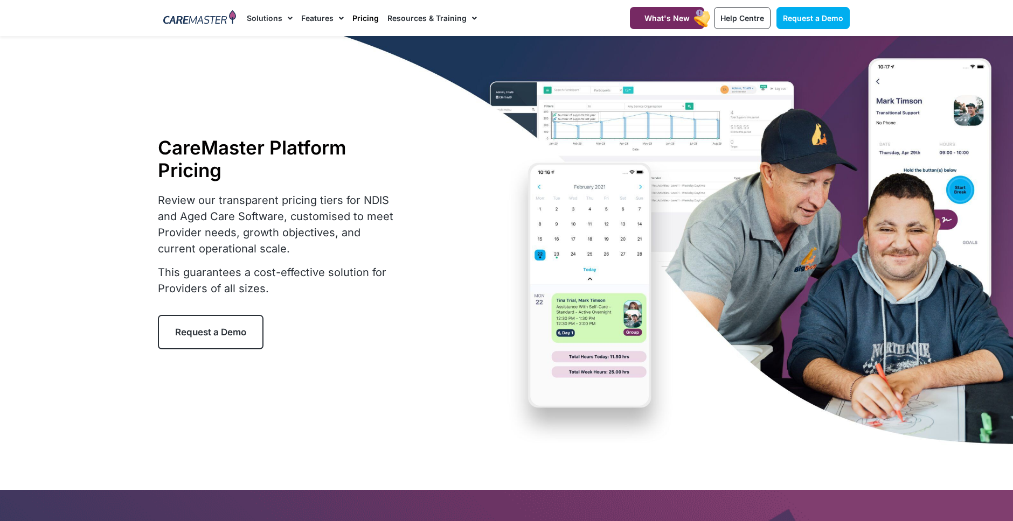
scroll to position [10, 0]
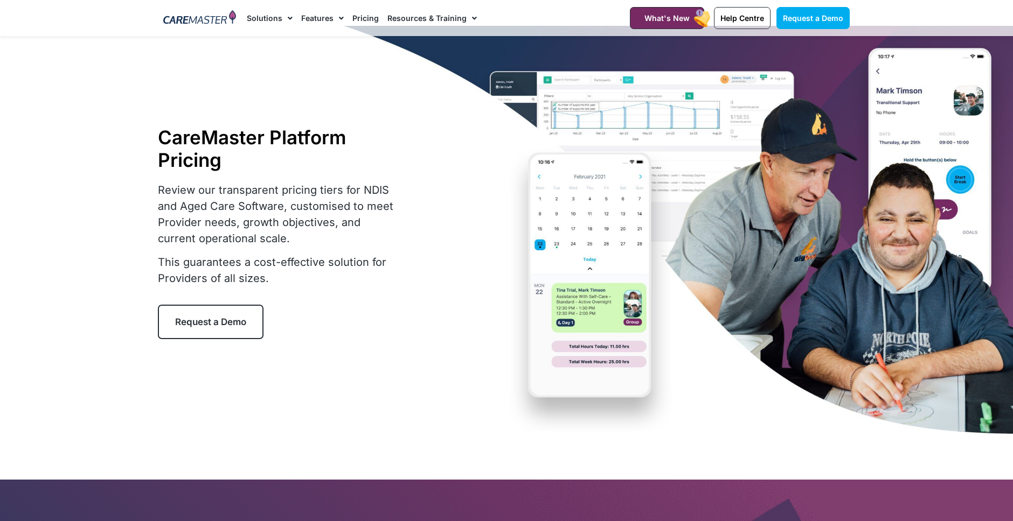
click at [362, 17] on link "Pricing" at bounding box center [365, 18] width 26 height 36
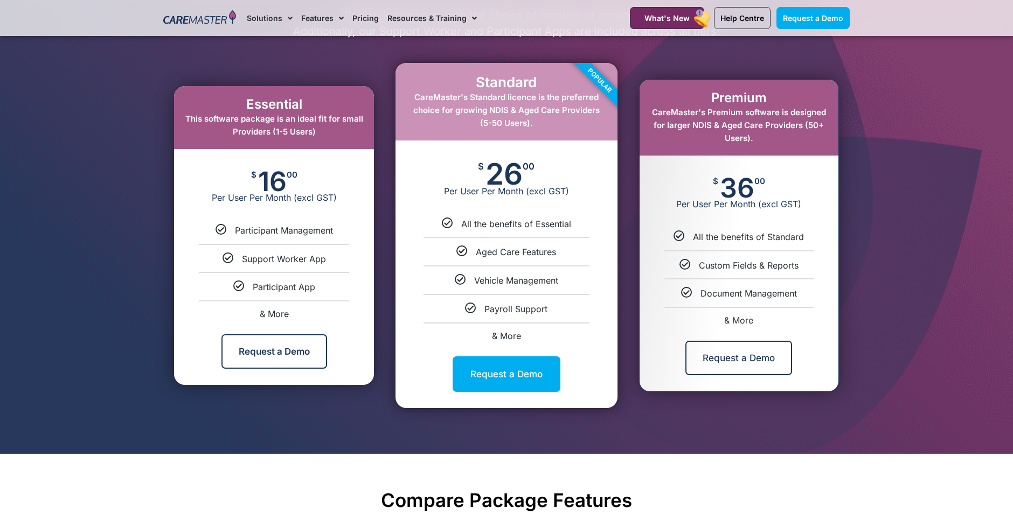
scroll to position [564, 0]
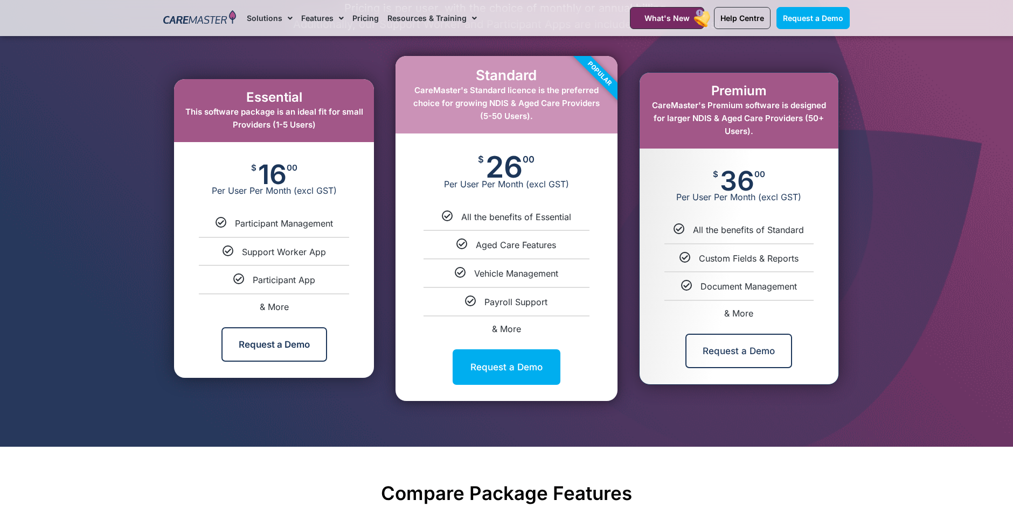
drag, startPoint x: 653, startPoint y: 104, endPoint x: 819, endPoint y: 141, distance: 169.2
click at [819, 141] on div "Premium CareMaster's Premium software is designed for larger NDIS & Aged Care P…" at bounding box center [738, 111] width 199 height 76
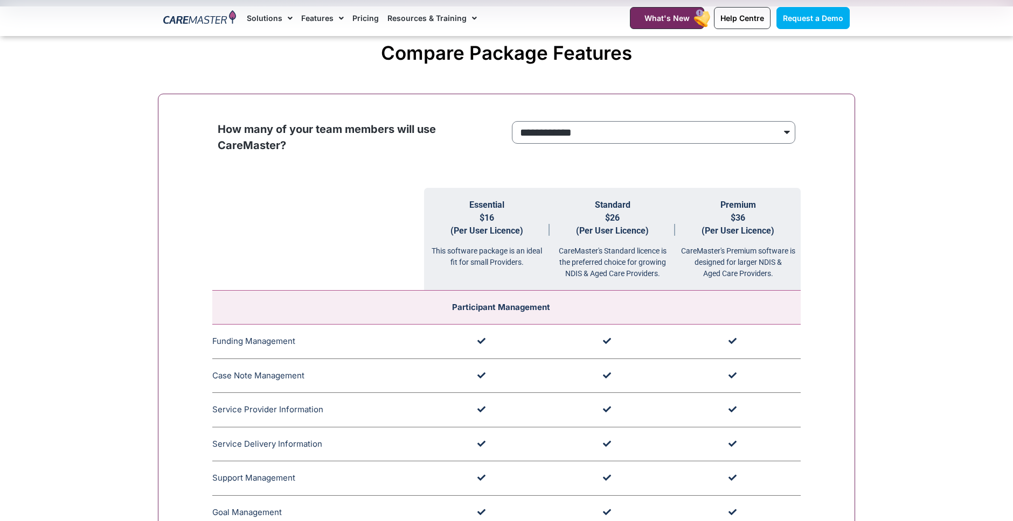
scroll to position [1010, 0]
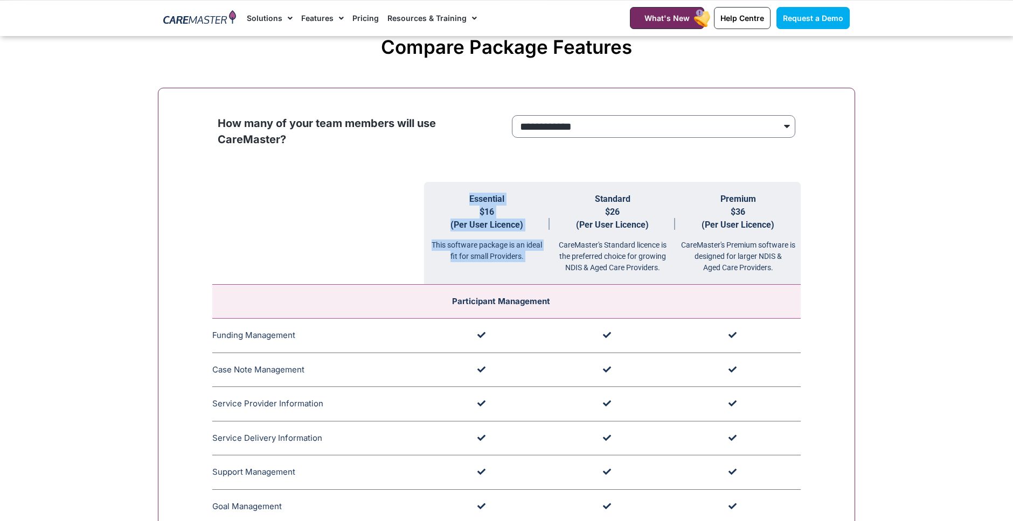
drag, startPoint x: 666, startPoint y: 182, endPoint x: 588, endPoint y: 184, distance: 78.1
click at [603, 152] on div "**********" at bounding box center [653, 135] width 294 height 51
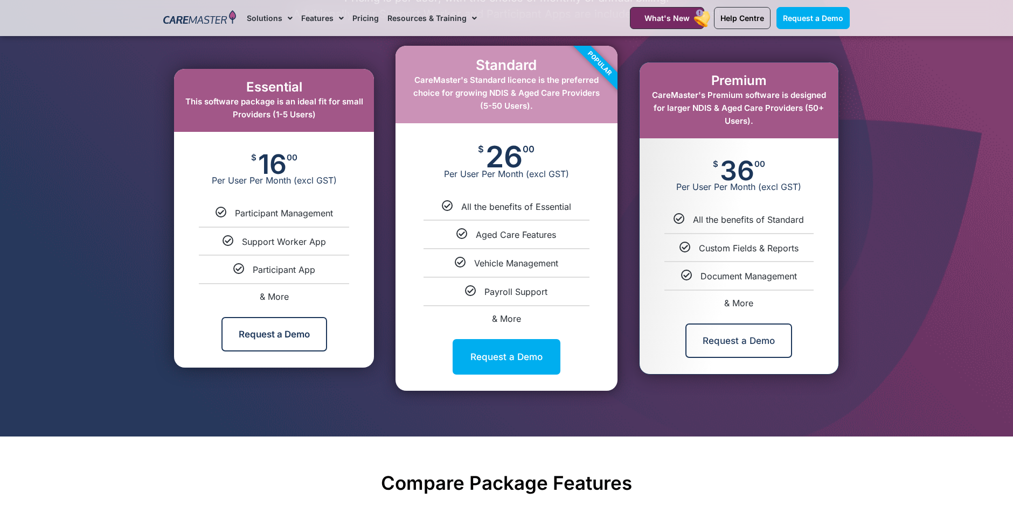
scroll to position [573, 0]
